Goal: Transaction & Acquisition: Purchase product/service

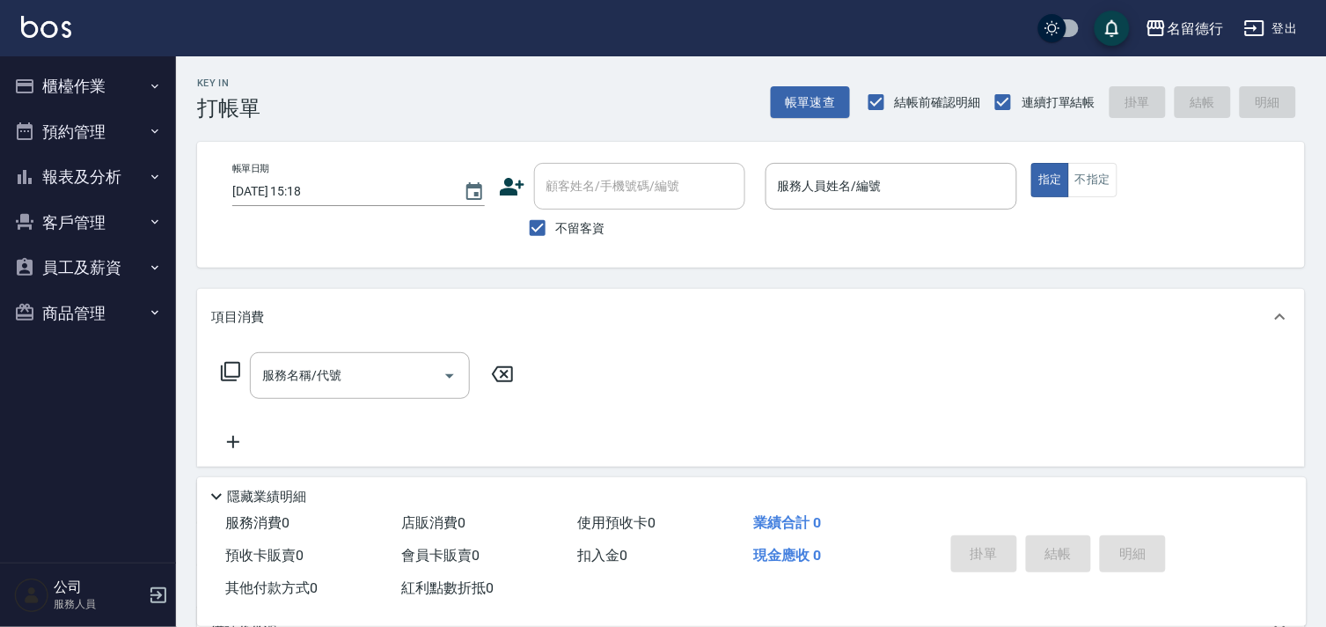
click at [68, 89] on button "櫃檯作業" at bounding box center [88, 86] width 162 height 46
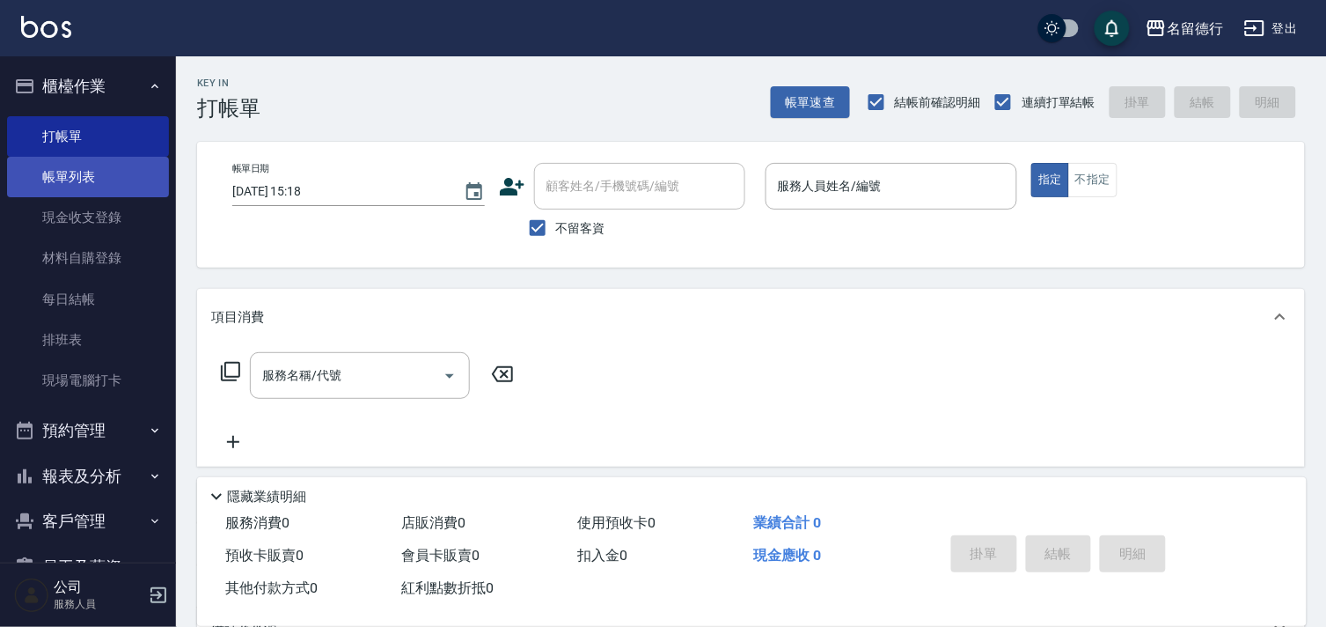
click at [88, 171] on link "帳單列表" at bounding box center [88, 177] width 162 height 40
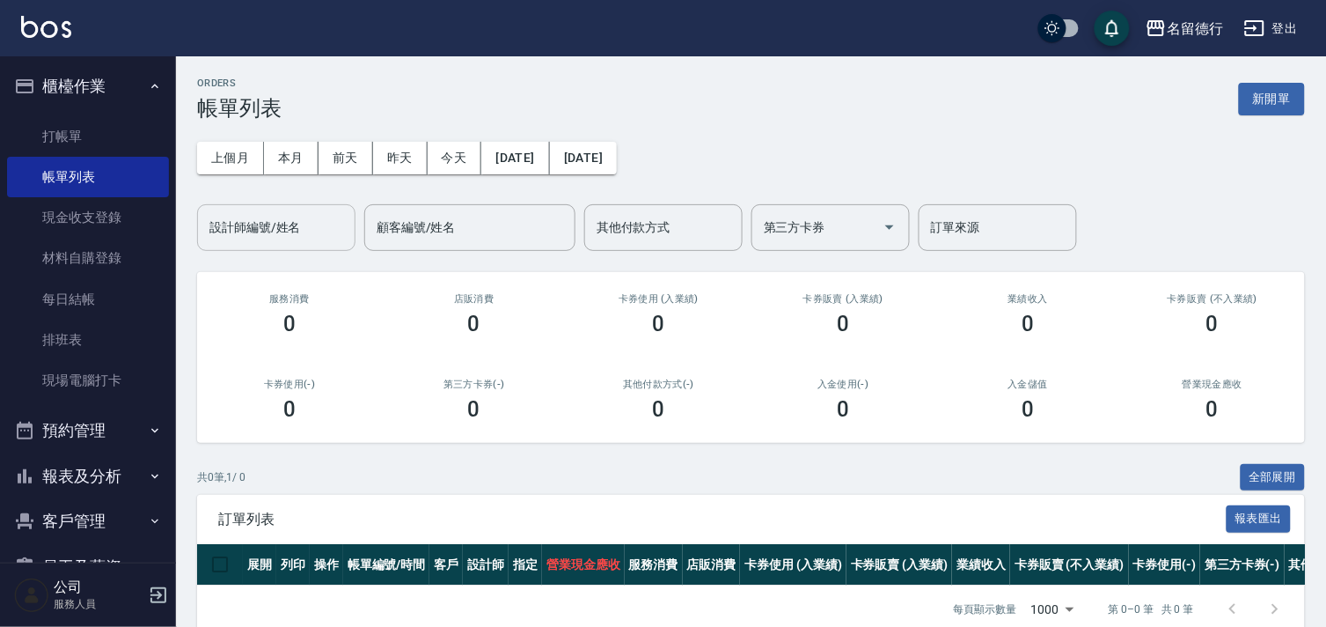
click at [253, 209] on div "設計師編號/姓名" at bounding box center [276, 227] width 158 height 47
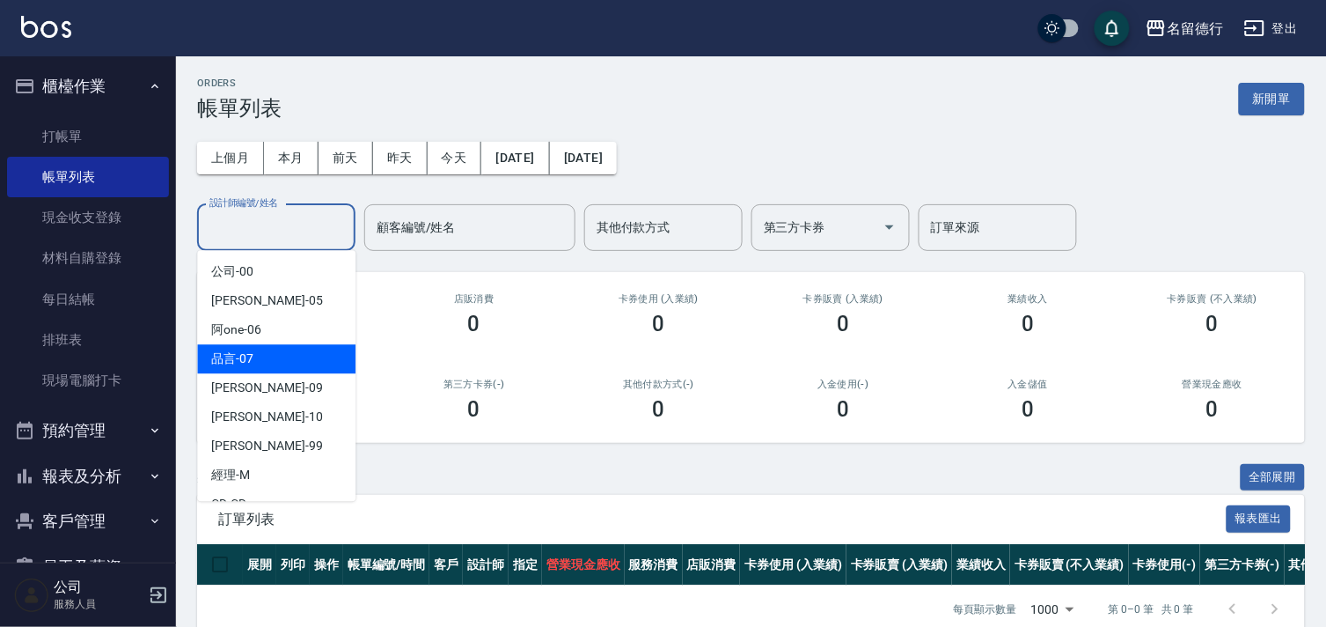
click at [266, 356] on div "品言 -07" at bounding box center [276, 358] width 158 height 29
type input "品言-07"
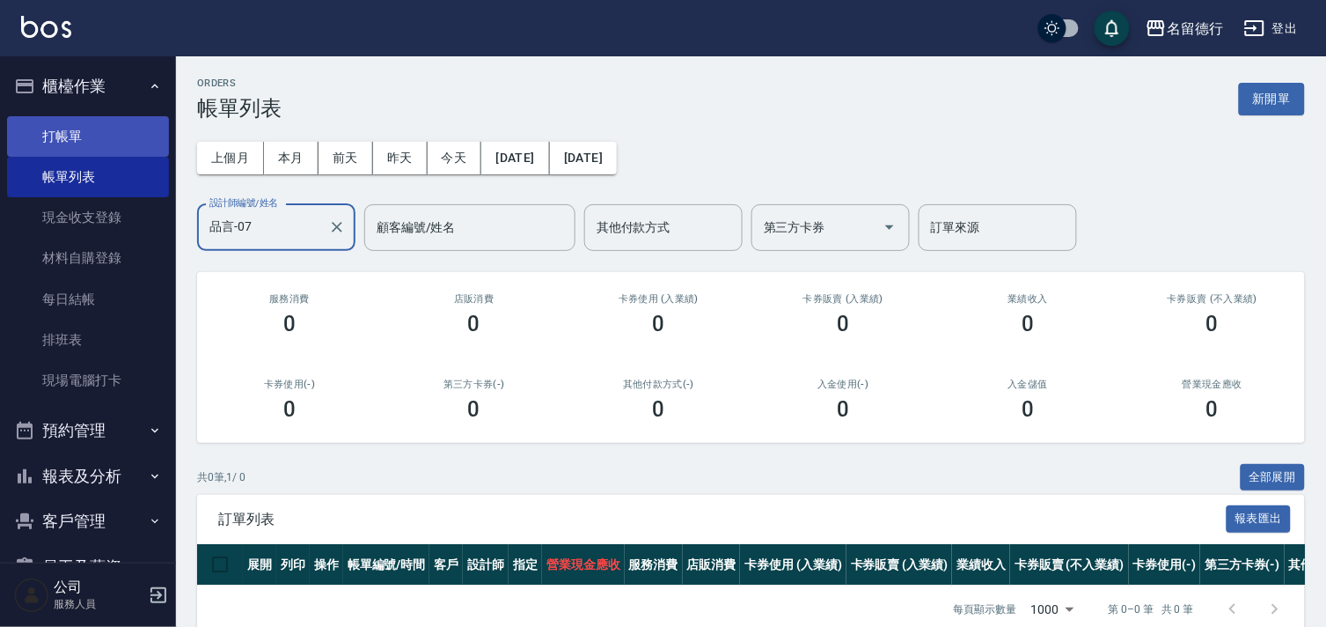
click at [55, 134] on link "打帳單" at bounding box center [88, 136] width 162 height 40
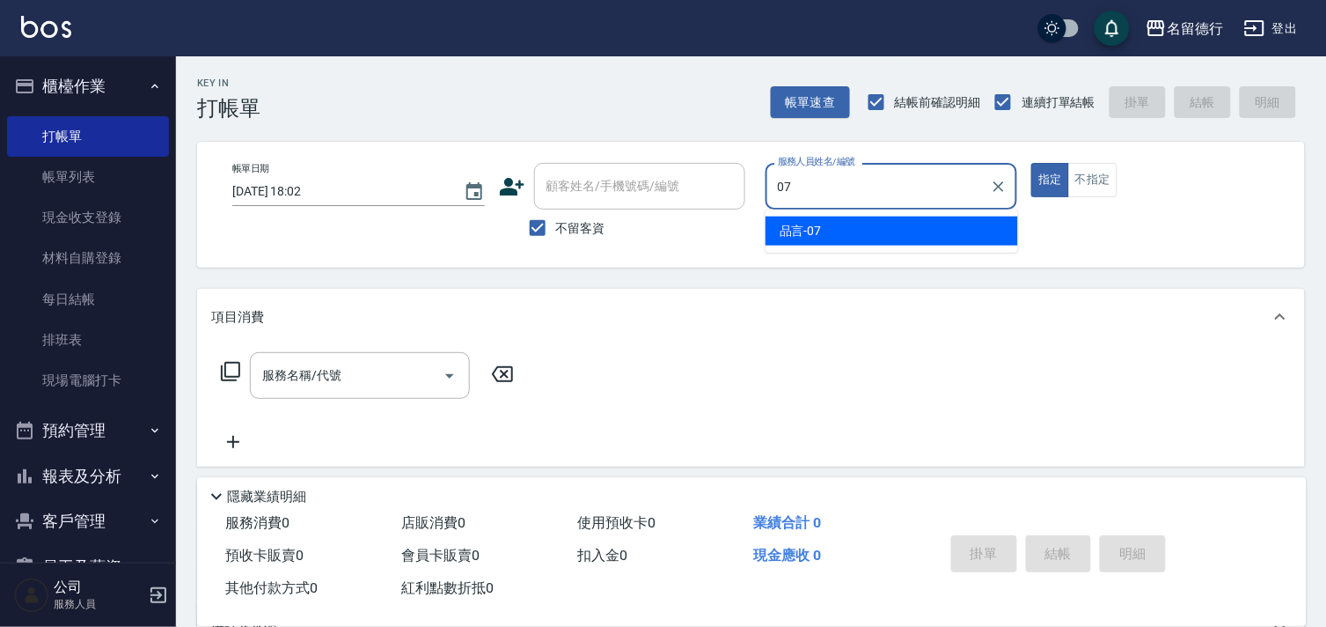
click at [849, 227] on div "品言 -07" at bounding box center [892, 231] width 253 height 29
type input "品言-07"
click at [318, 373] on div "服務名稱/代號 服務名稱/代號" at bounding box center [360, 375] width 220 height 47
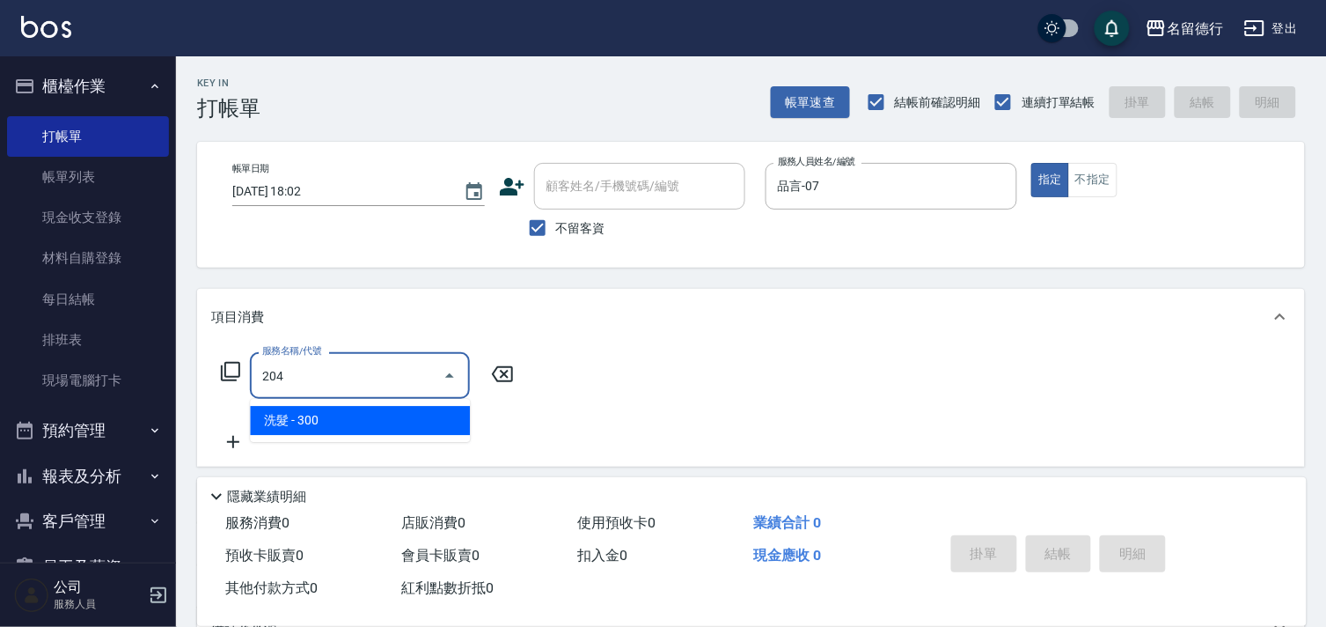
drag, startPoint x: 359, startPoint y: 419, endPoint x: 421, endPoint y: 408, distance: 62.7
click at [362, 419] on span "洗髮 - 300" at bounding box center [360, 420] width 220 height 29
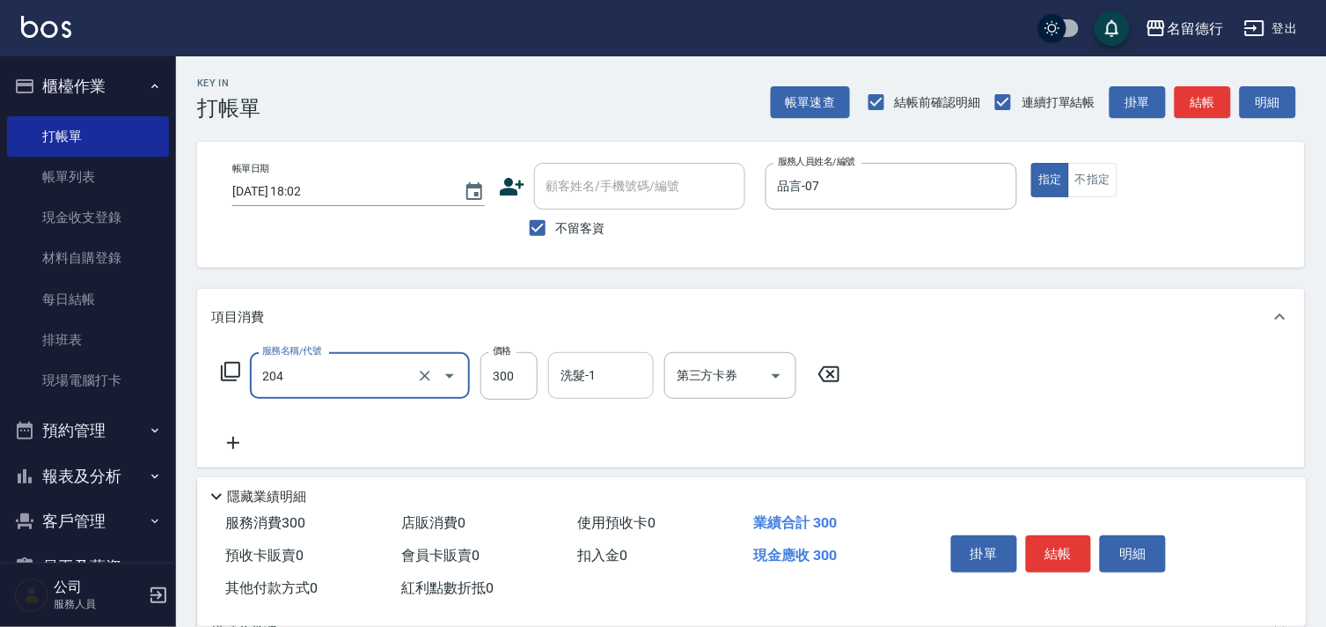
click at [579, 371] on div "洗髮-1 洗髮-1" at bounding box center [601, 375] width 106 height 47
type input "洗髮(204)"
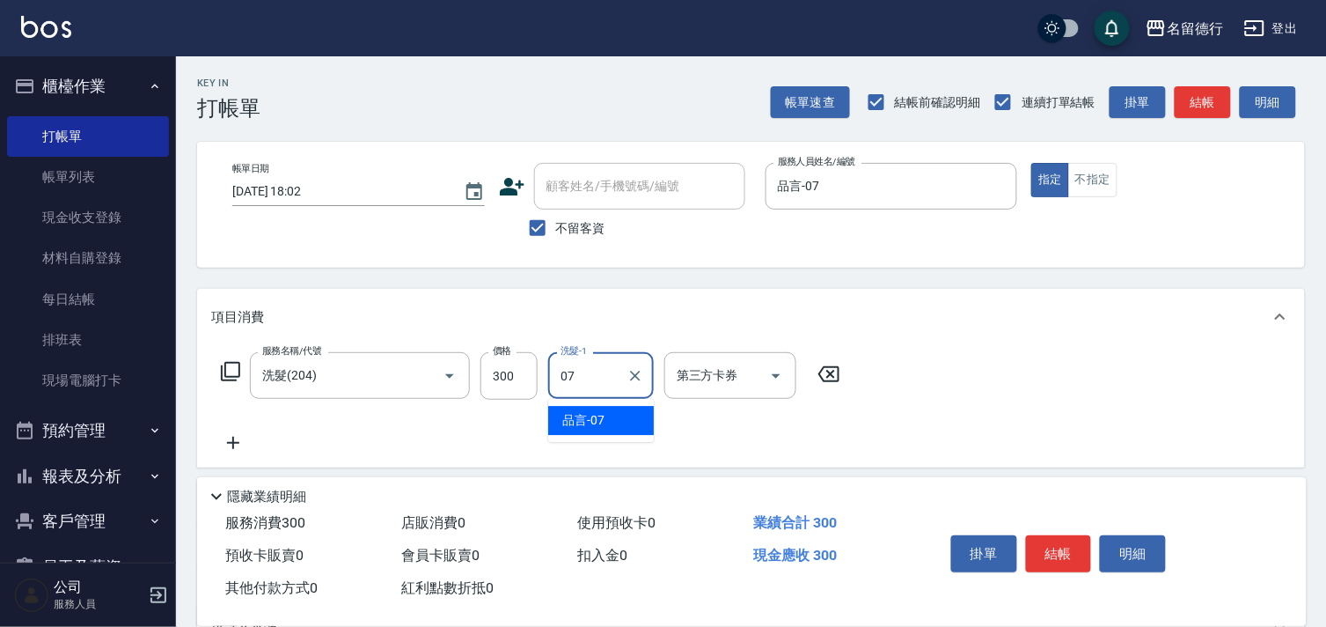
click at [597, 411] on span "品言 -07" at bounding box center [583, 420] width 42 height 18
type input "品言-07"
click at [236, 443] on icon at bounding box center [233, 443] width 12 height 12
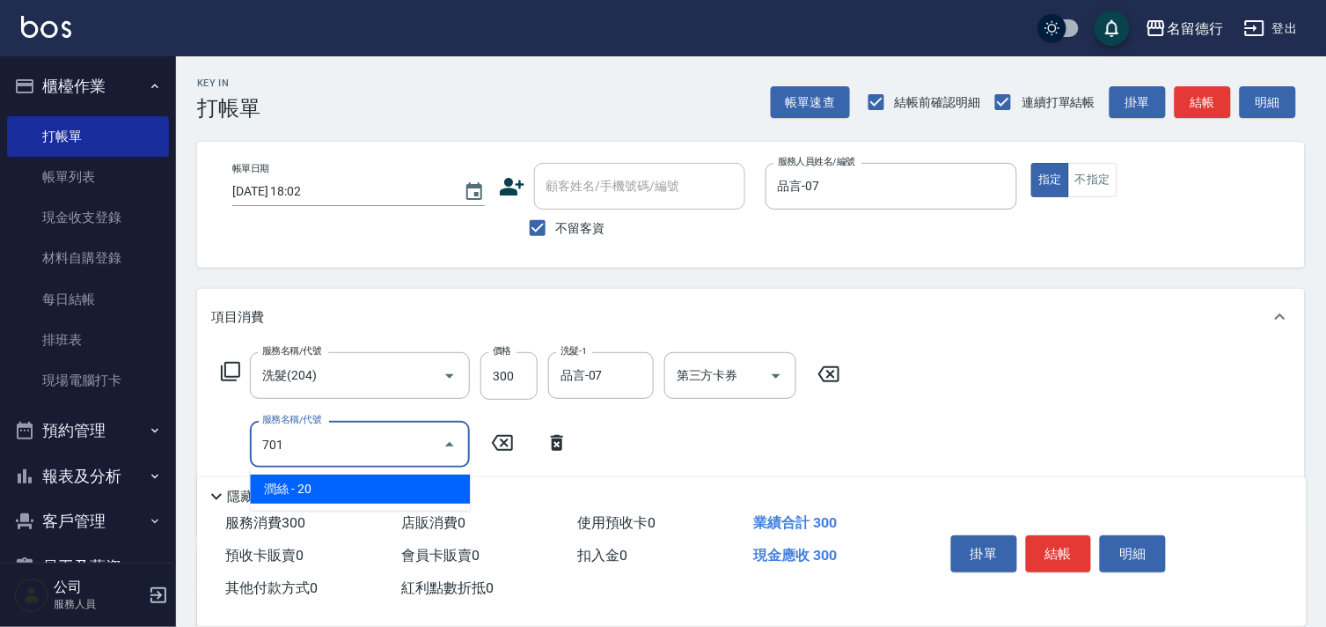
click at [328, 486] on span "潤絲 - 20" at bounding box center [360, 488] width 220 height 29
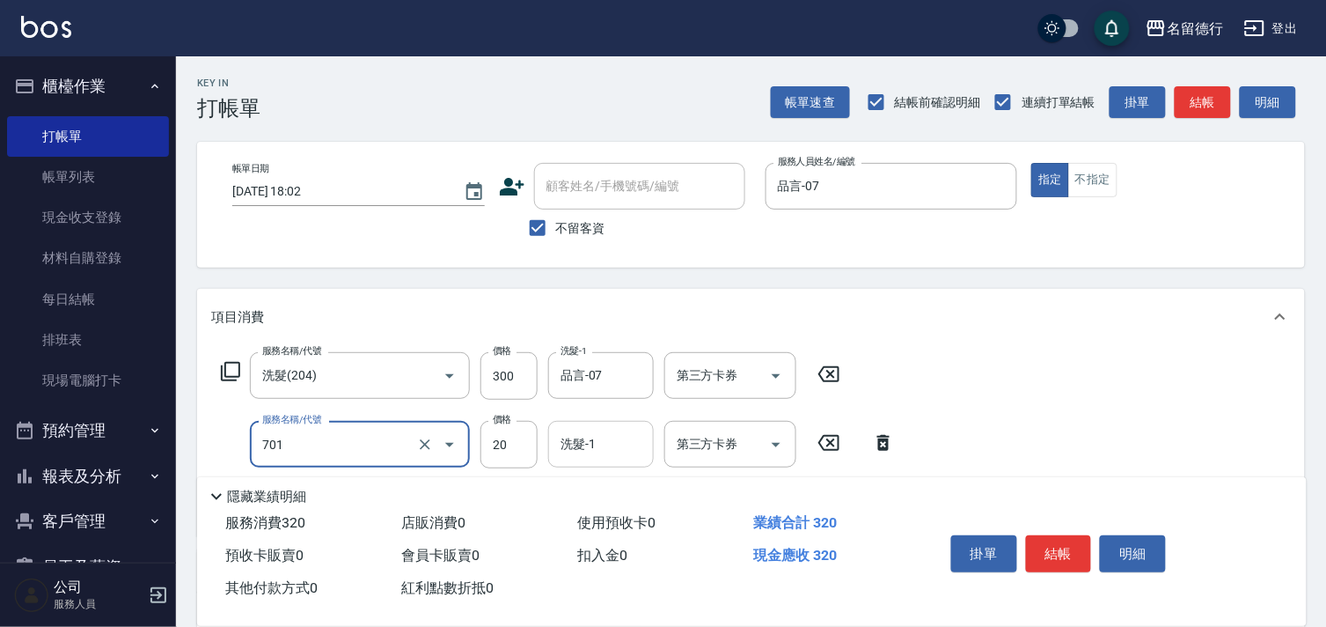
click at [590, 431] on input "洗髮-1" at bounding box center [601, 444] width 90 height 31
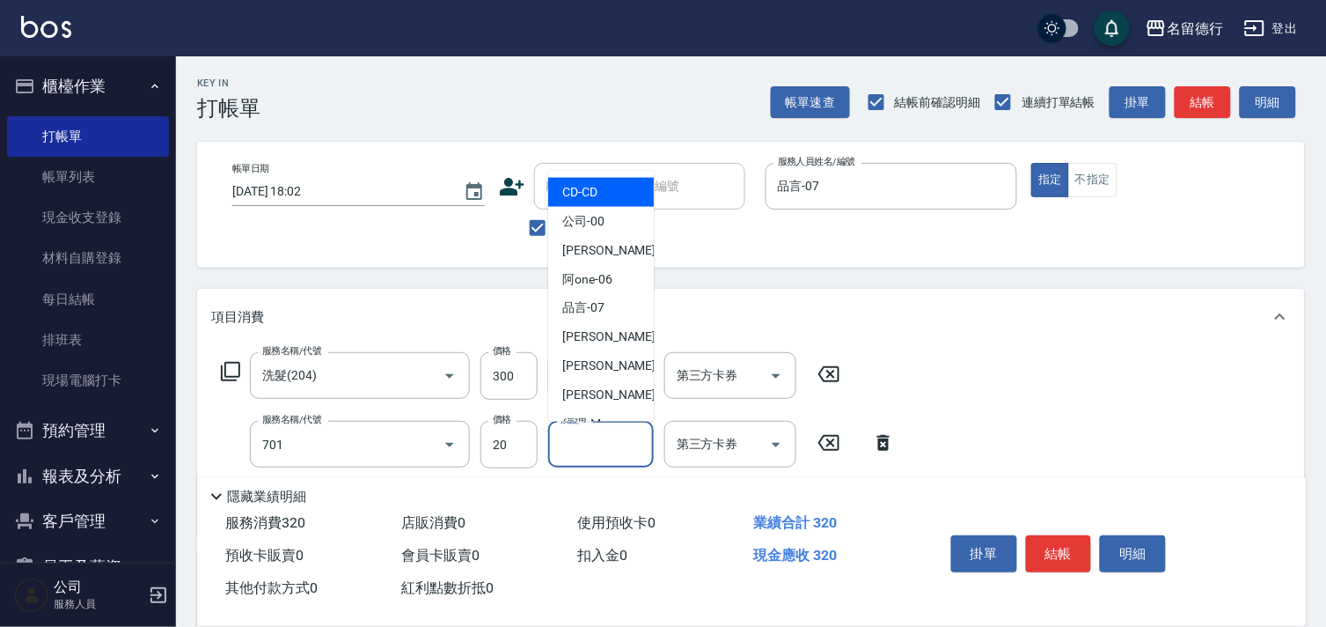
type input "[PERSON_NAME](701)"
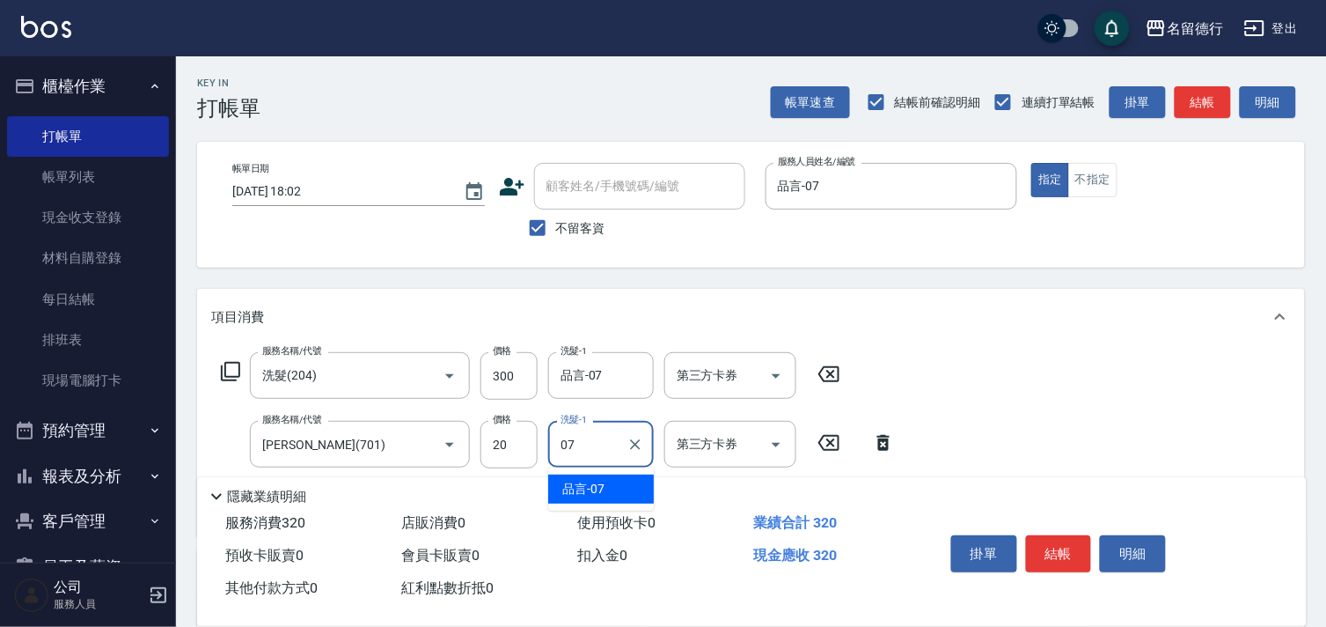
drag, startPoint x: 601, startPoint y: 487, endPoint x: 820, endPoint y: 478, distance: 219.3
click at [630, 488] on div "品言 -07" at bounding box center [601, 488] width 106 height 29
type input "品言-07"
click at [1035, 435] on div "服務名稱/代號 洗髮(204) 服務名稱/代號 價格 300 價格 洗髮-1 品言-07 洗髮-1 第三方卡券 第三方卡券 服務名稱/代號 潤絲(701) 服…" at bounding box center [751, 440] width 1108 height 191
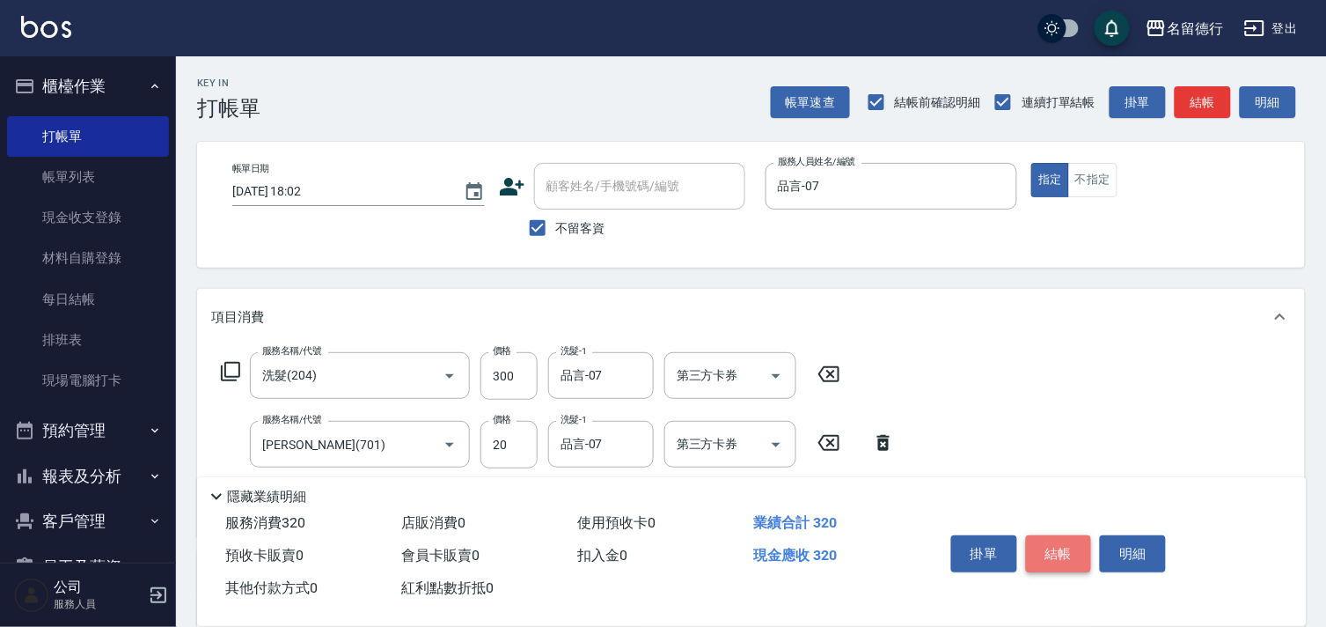
click at [1063, 540] on button "結帳" at bounding box center [1059, 553] width 66 height 37
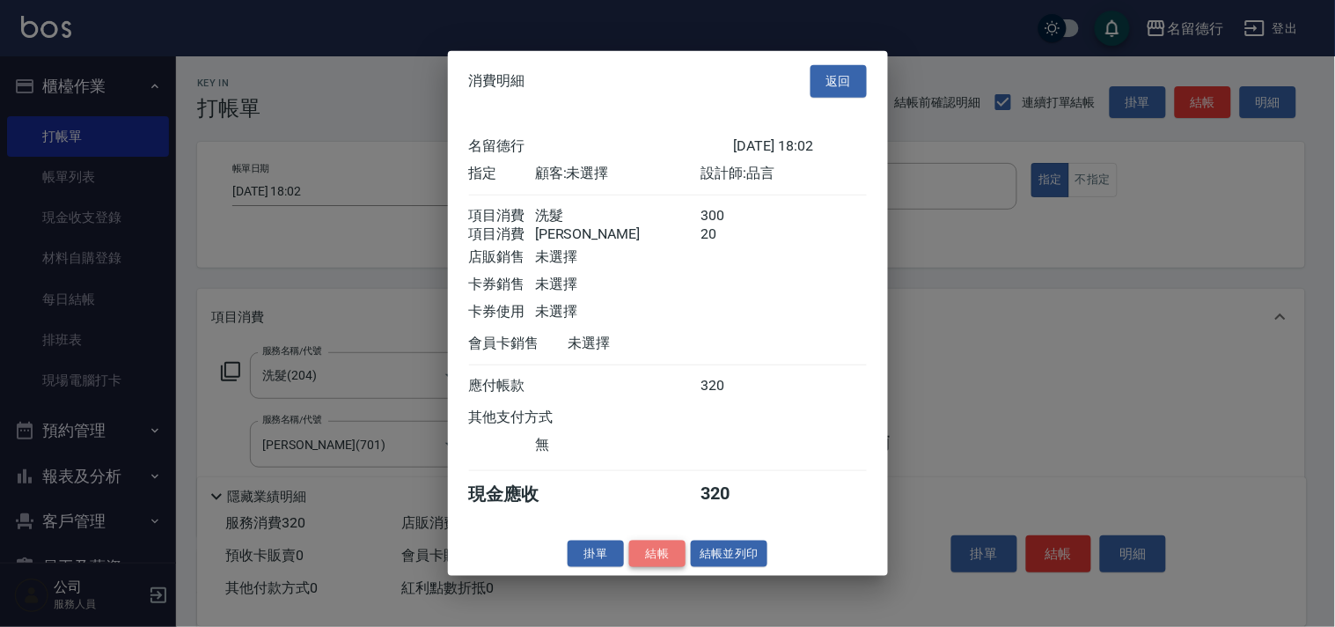
click at [662, 565] on button "結帳" at bounding box center [657, 553] width 56 height 27
